Goal: Information Seeking & Learning: Find specific page/section

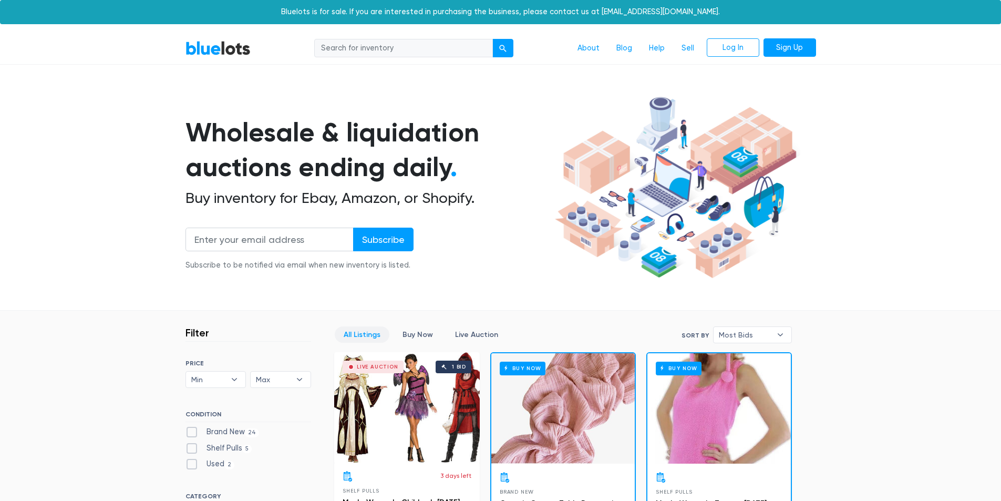
click at [429, 49] on input "search" at bounding box center [403, 48] width 179 height 19
type input "furniture"
click at [492, 39] on button "submit" at bounding box center [502, 48] width 21 height 19
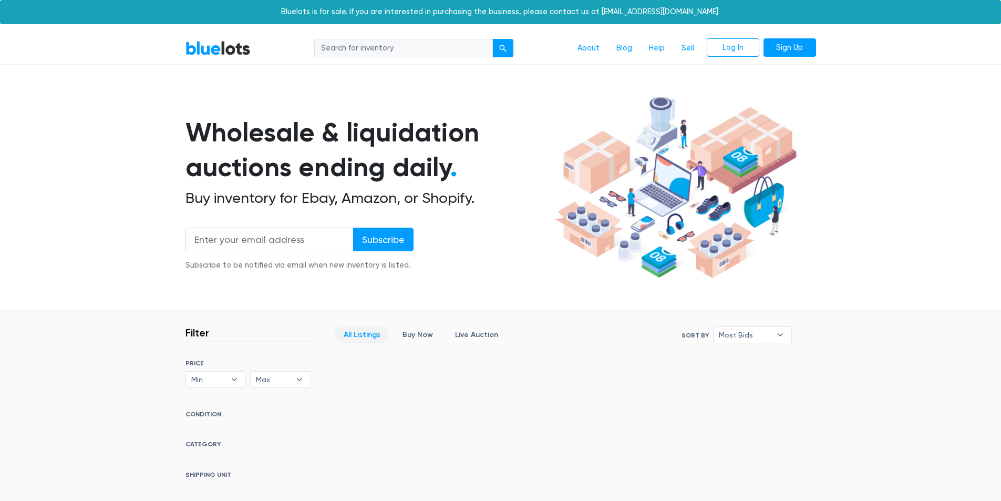
click at [380, 51] on input "search" at bounding box center [403, 48] width 179 height 19
type input "frankenstein"
click at [508, 48] on button "submit" at bounding box center [502, 48] width 21 height 19
click at [199, 50] on link "BlueLots" at bounding box center [217, 47] width 65 height 15
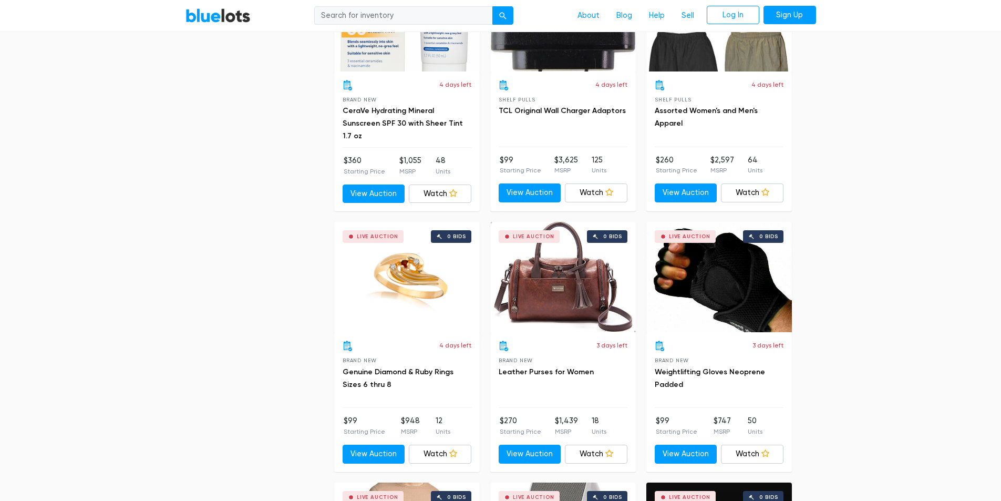
scroll to position [2041, 0]
